Goal: Obtain resource: Download file/media

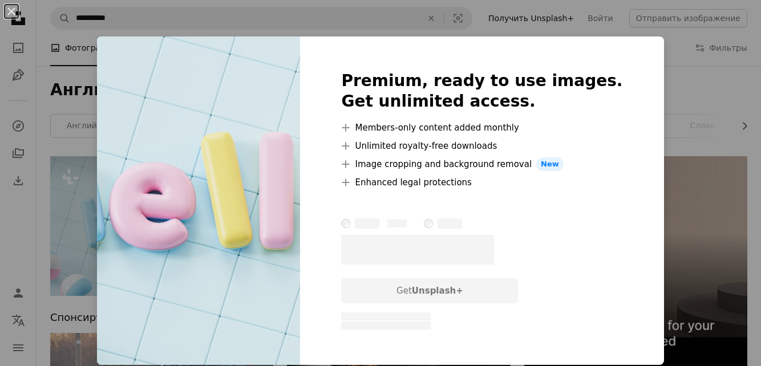
scroll to position [95, 0]
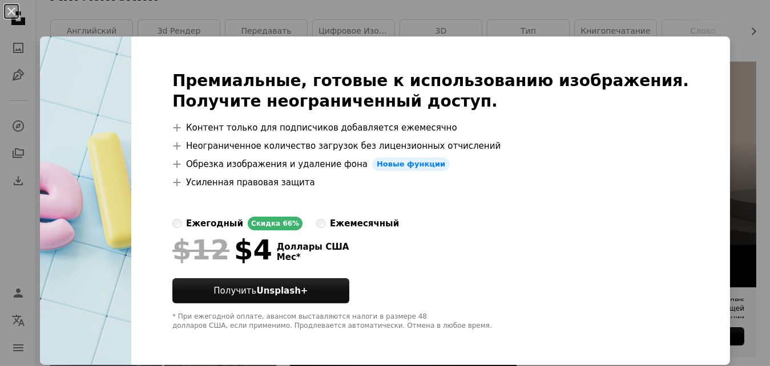
click at [632, 124] on li "A plus sign Контент только для подписчиков добавляется ежемесячно" at bounding box center [430, 128] width 516 height 14
drag, startPoint x: 12, startPoint y: 9, endPoint x: 7, endPoint y: 5, distance: 6.9
click at [12, 9] on button "An X shape" at bounding box center [12, 12] width 14 height 14
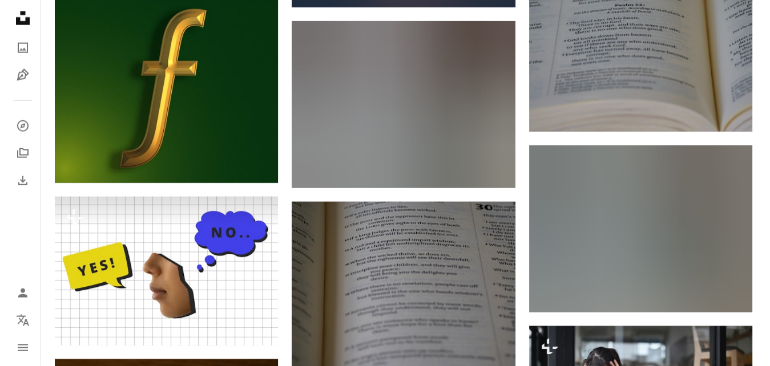
scroll to position [11031, 0]
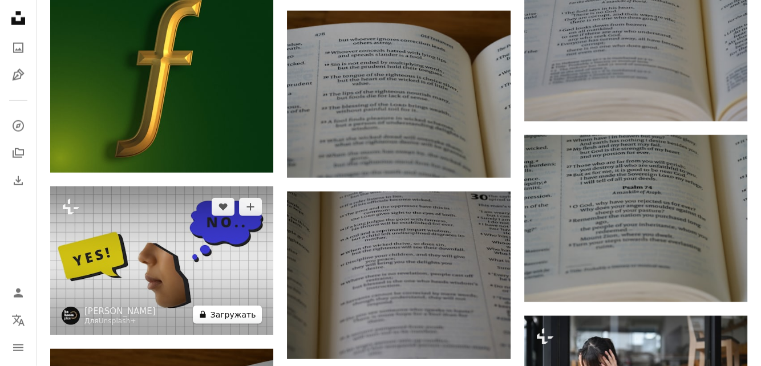
click at [250, 316] on font "Загружать" at bounding box center [234, 314] width 46 height 17
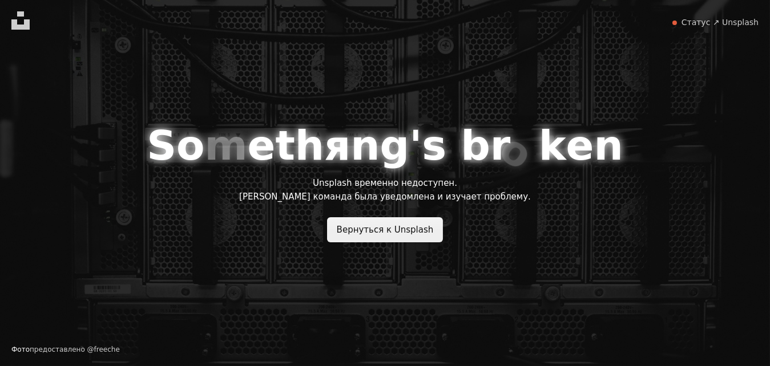
click at [387, 235] on link "Вернуться к Unsplash" at bounding box center [385, 229] width 116 height 25
